Goal: Task Accomplishment & Management: Manage account settings

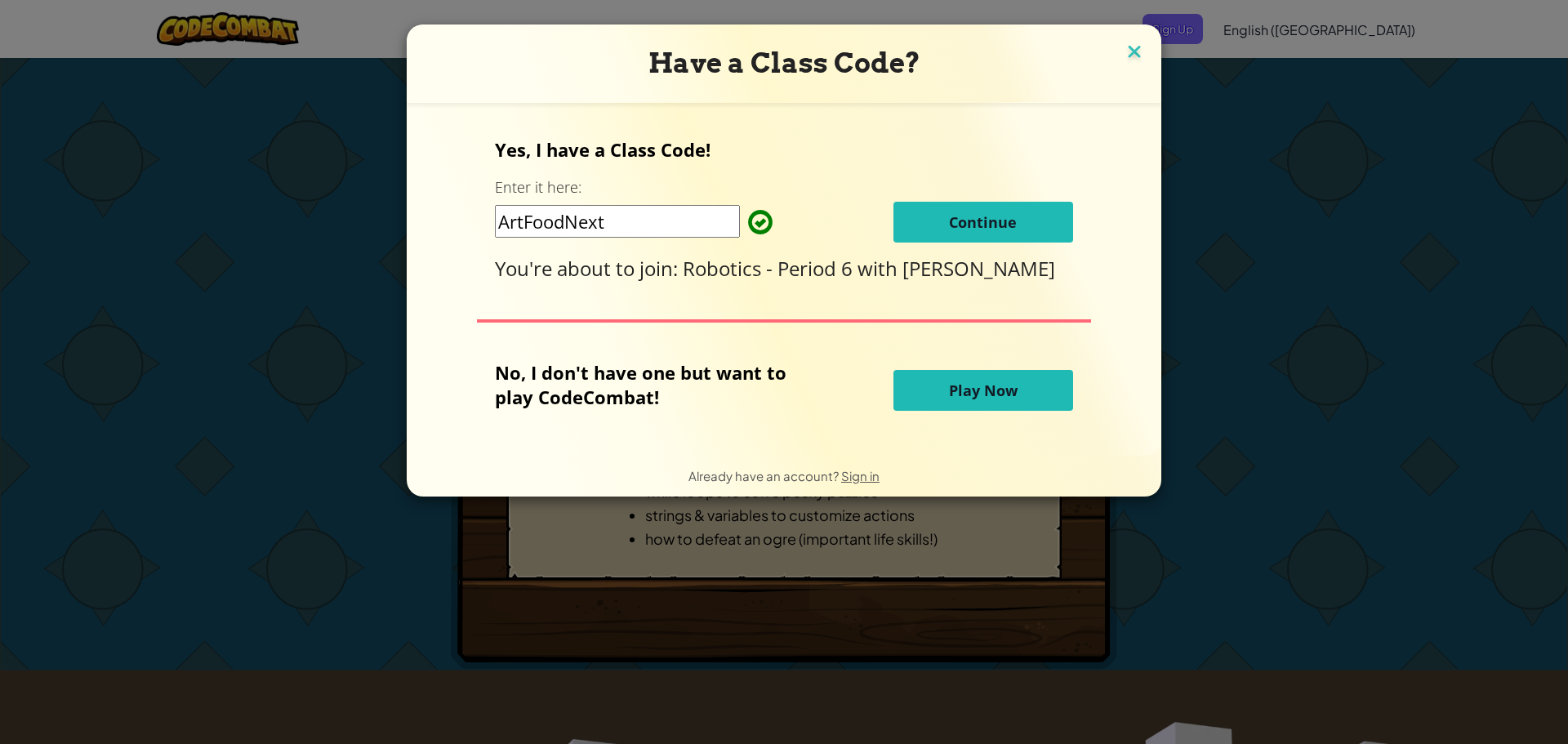
click at [1139, 63] on img at bounding box center [1134, 53] width 21 height 25
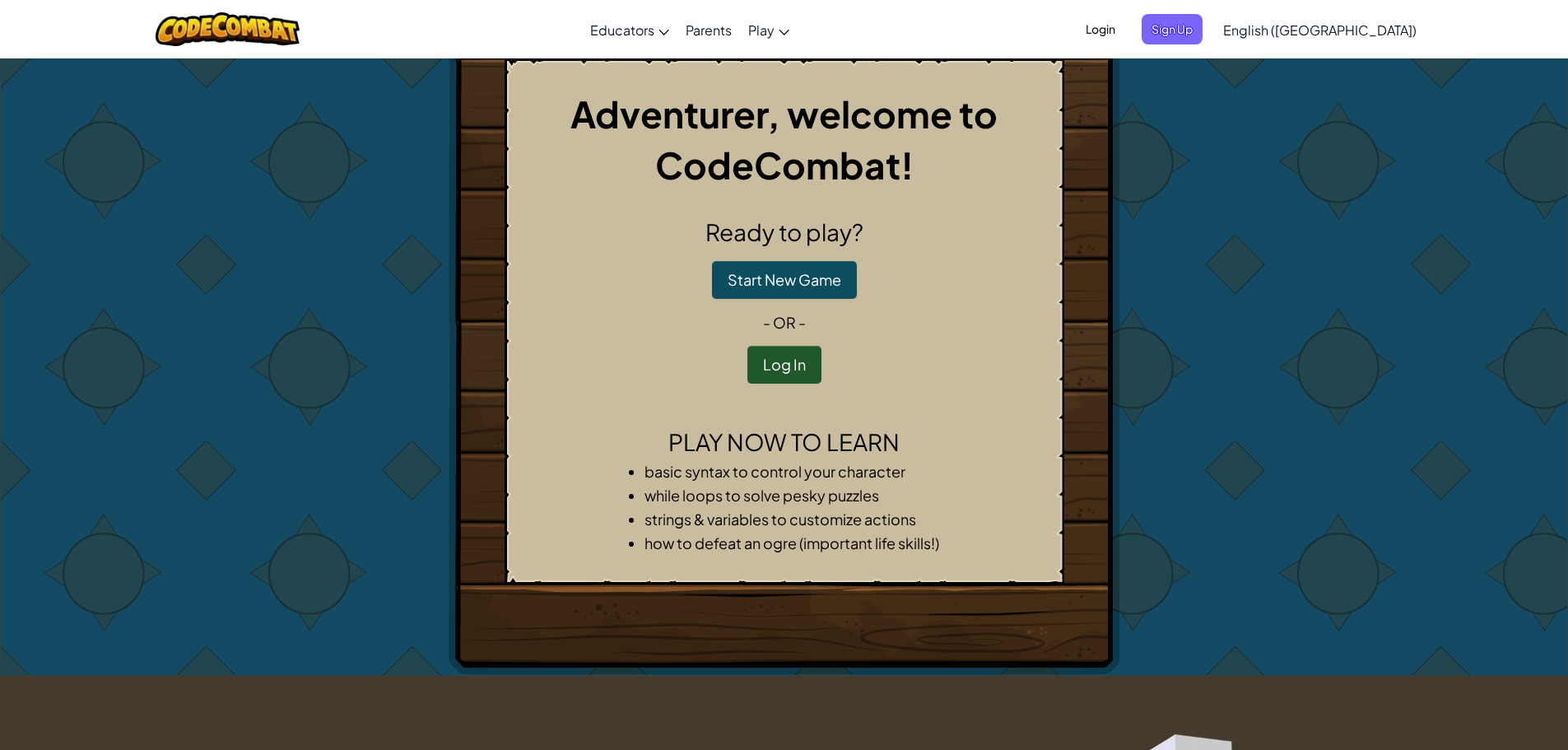
click at [1125, 42] on span "Login" at bounding box center [1101, 30] width 50 height 31
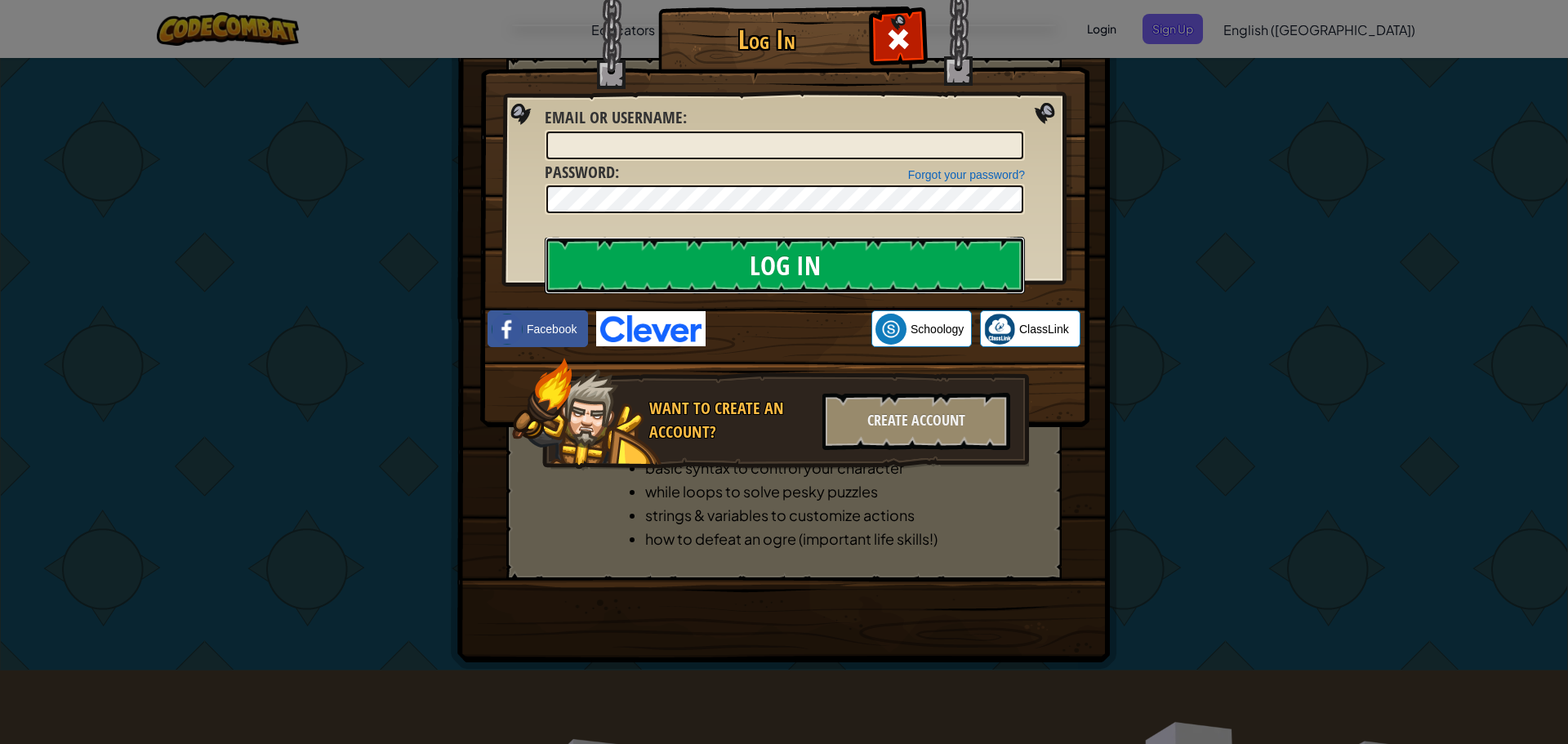
click at [939, 275] on input "Log In" at bounding box center [784, 265] width 480 height 57
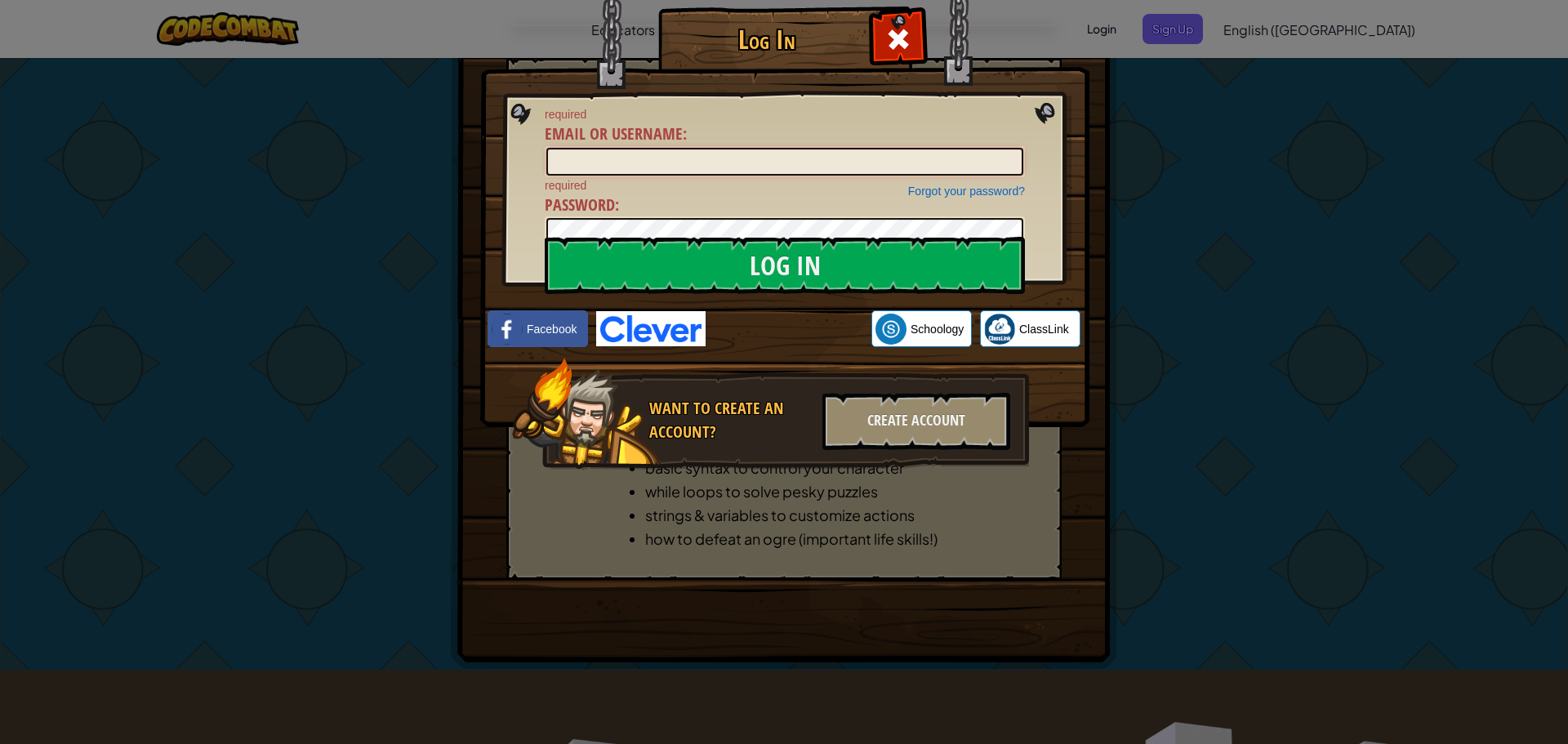
click at [728, 162] on input "Email or Username :" at bounding box center [784, 161] width 477 height 27
click at [826, 268] on input "Log In" at bounding box center [784, 265] width 480 height 57
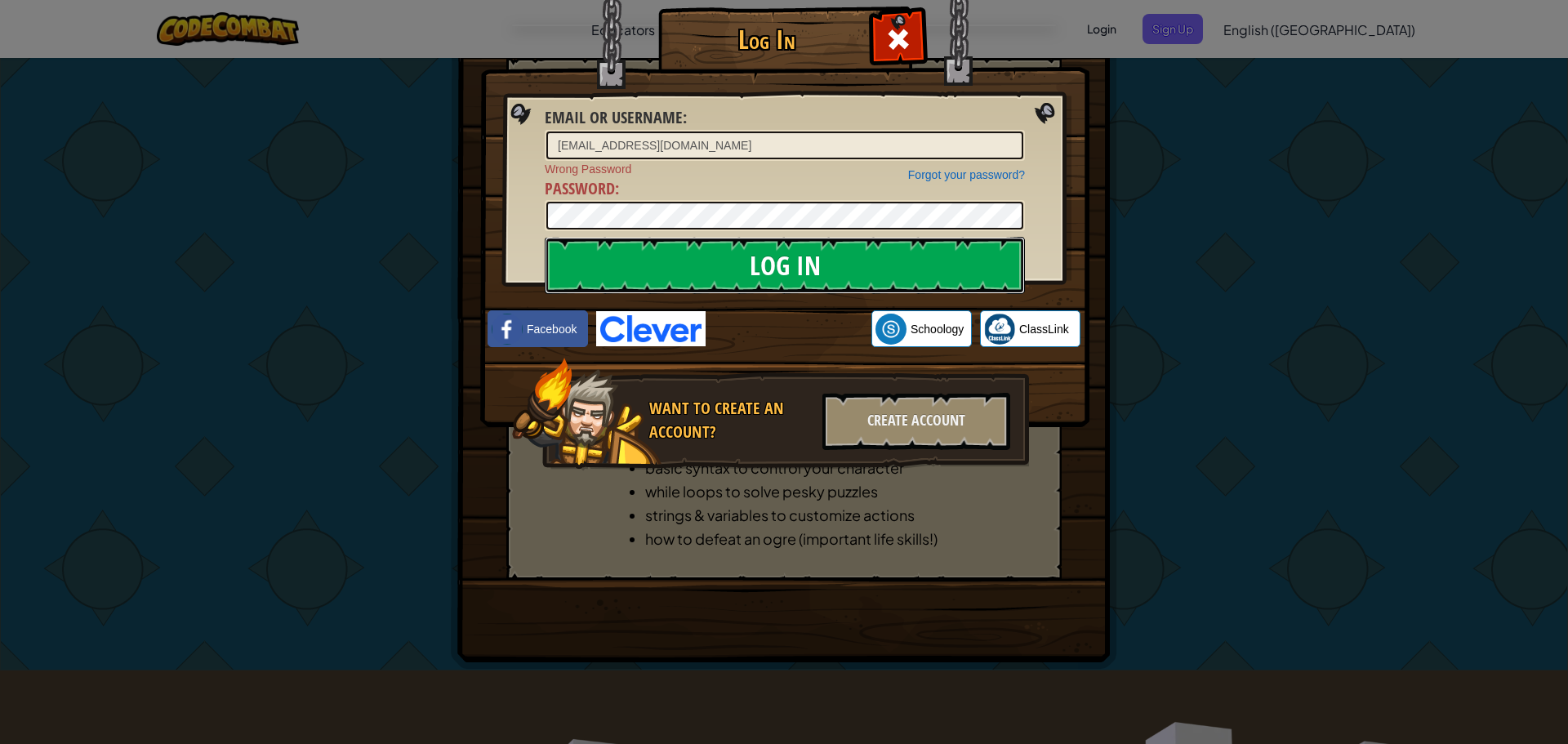
click at [792, 265] on input "Log In" at bounding box center [784, 265] width 480 height 57
click at [777, 262] on input "Log In" at bounding box center [784, 265] width 480 height 57
click at [825, 257] on input "Log In" at bounding box center [784, 265] width 480 height 57
click at [685, 265] on input "Log In" at bounding box center [784, 265] width 480 height 57
click at [687, 267] on input "Log In" at bounding box center [784, 265] width 480 height 57
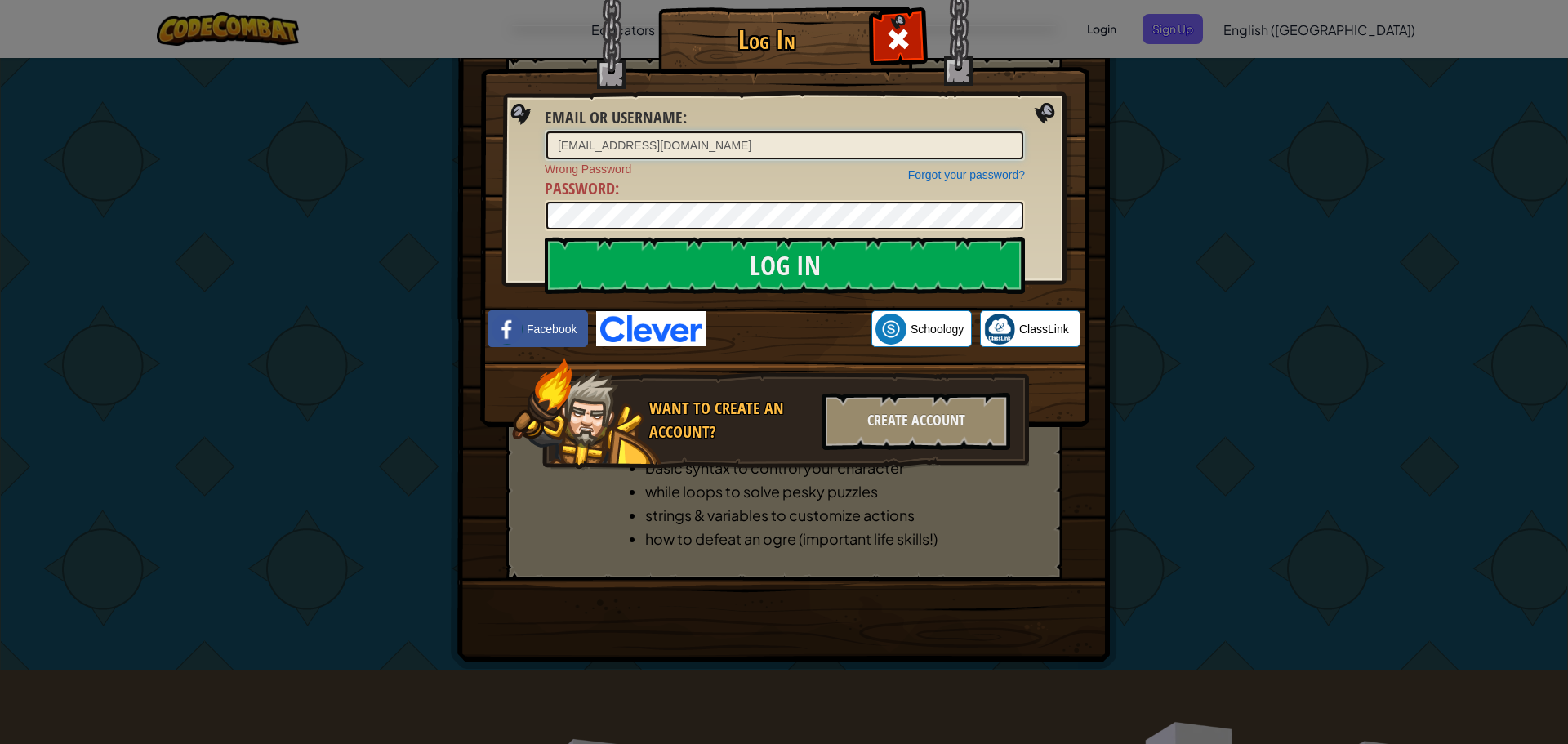
click at [721, 144] on input "[EMAIL_ADDRESS][DOMAIN_NAME]" at bounding box center [784, 145] width 477 height 27
type input "e"
type input "Elih7002"
click at [757, 269] on input "Log In" at bounding box center [784, 265] width 480 height 57
